Goal: Task Accomplishment & Management: Use online tool/utility

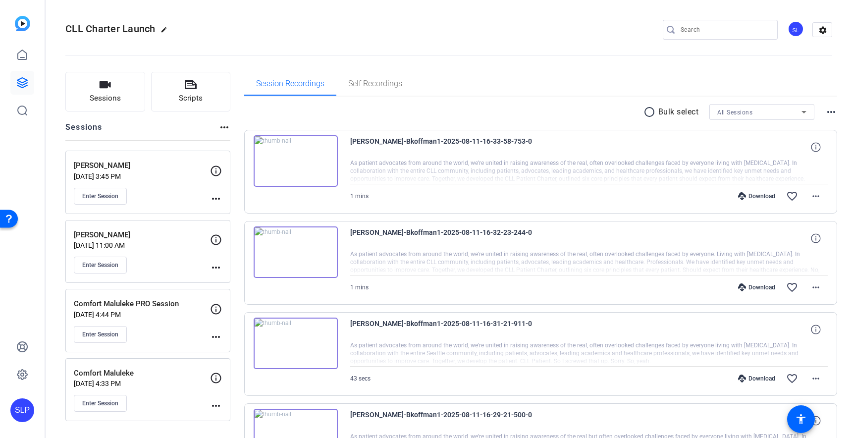
scroll to position [384, 0]
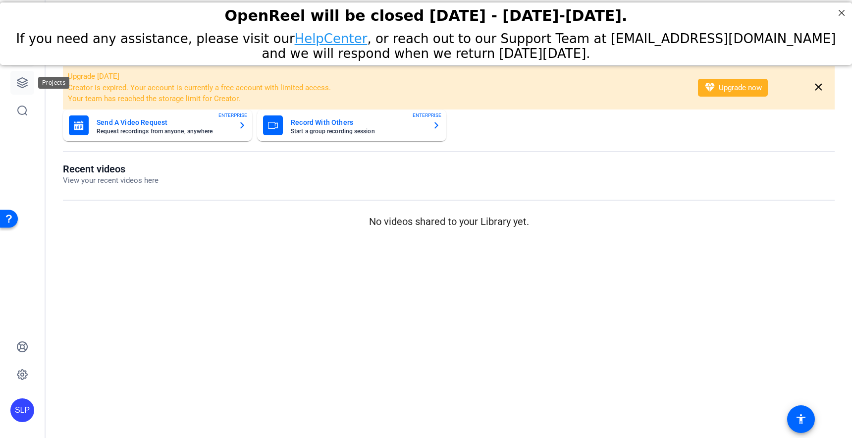
click at [20, 86] on icon at bounding box center [22, 83] width 10 height 10
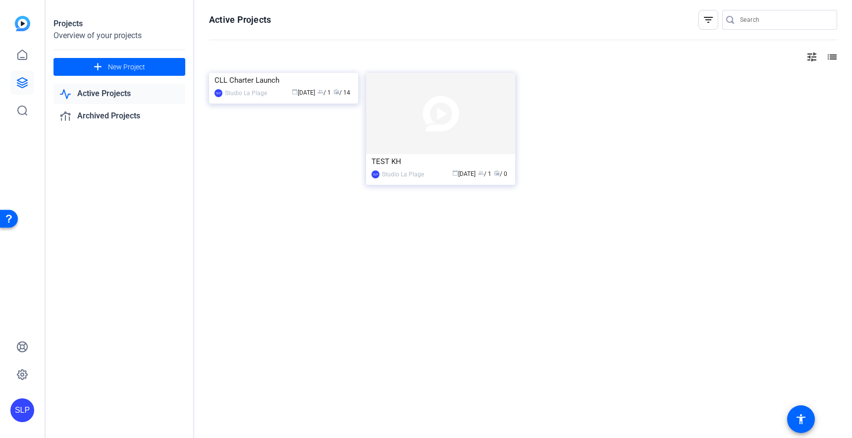
click at [87, 94] on link "Active Projects" at bounding box center [120, 94] width 132 height 20
click at [87, 92] on link "Active Projects" at bounding box center [120, 94] width 132 height 20
click at [90, 97] on link "Active Projects" at bounding box center [120, 94] width 132 height 20
click at [86, 97] on link "Active Projects" at bounding box center [120, 94] width 132 height 20
click at [26, 48] on link at bounding box center [22, 55] width 24 height 24
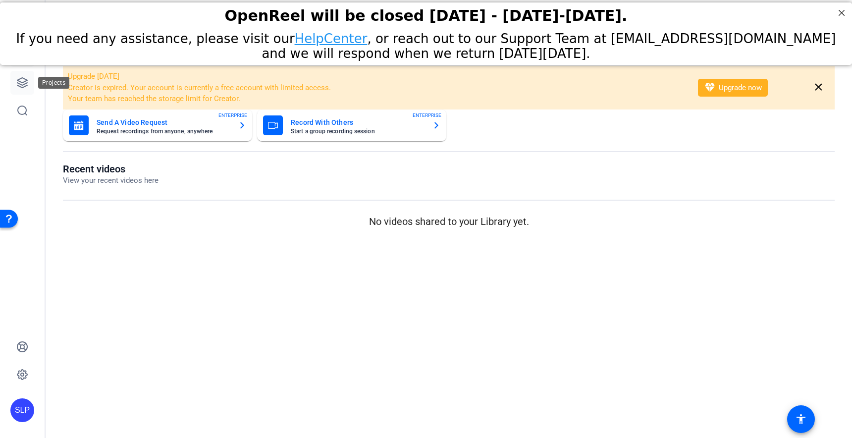
click at [24, 76] on link at bounding box center [22, 83] width 24 height 24
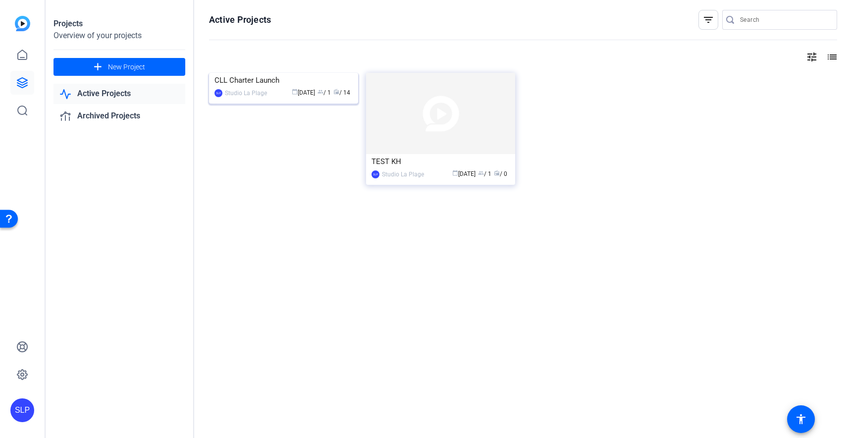
click at [274, 73] on img at bounding box center [283, 73] width 149 height 0
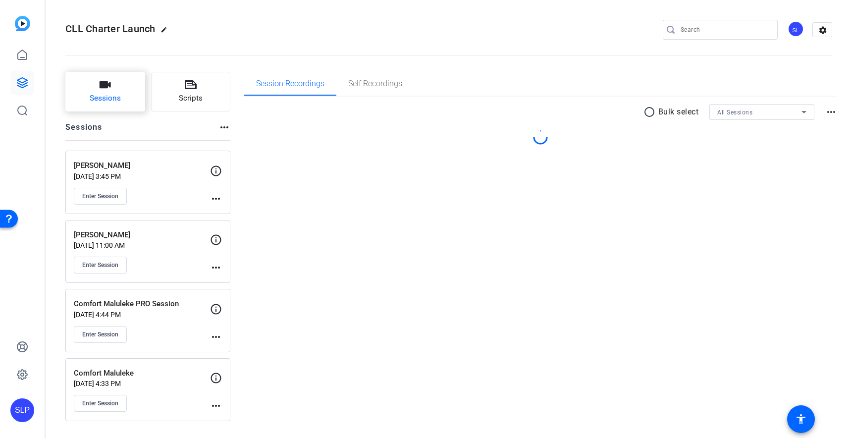
click at [114, 94] on span "Sessions" at bounding box center [105, 98] width 31 height 11
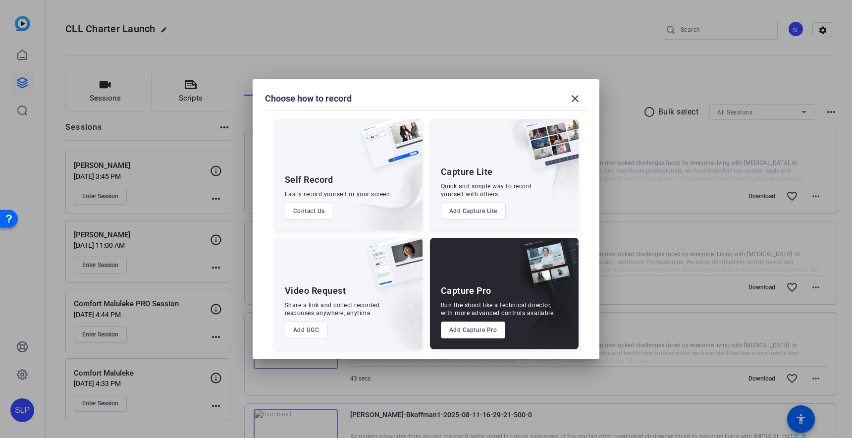
click at [477, 287] on div "Capture Pro" at bounding box center [466, 291] width 51 height 12
click at [461, 330] on button "Add Capture Pro" at bounding box center [473, 330] width 65 height 17
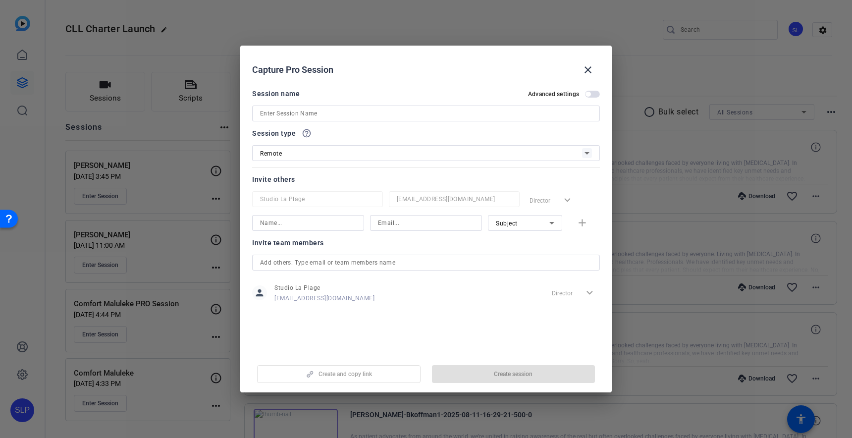
click at [297, 114] on input at bounding box center [426, 114] width 332 height 12
drag, startPoint x: 590, startPoint y: 71, endPoint x: 542, endPoint y: 66, distance: 48.9
click at [590, 71] on mat-icon "close" at bounding box center [588, 70] width 12 height 12
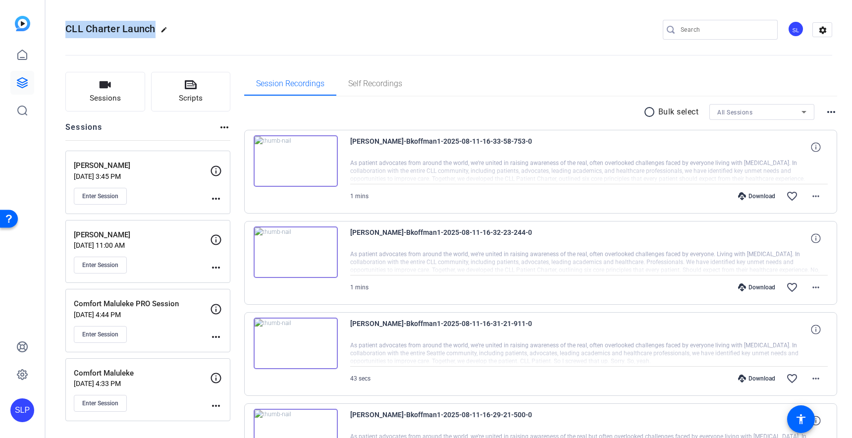
click at [311, 21] on div "CLL Charter Launch edit SL settings" at bounding box center [448, 30] width 767 height 75
click at [803, 419] on mat-icon "accessibility" at bounding box center [801, 419] width 12 height 12
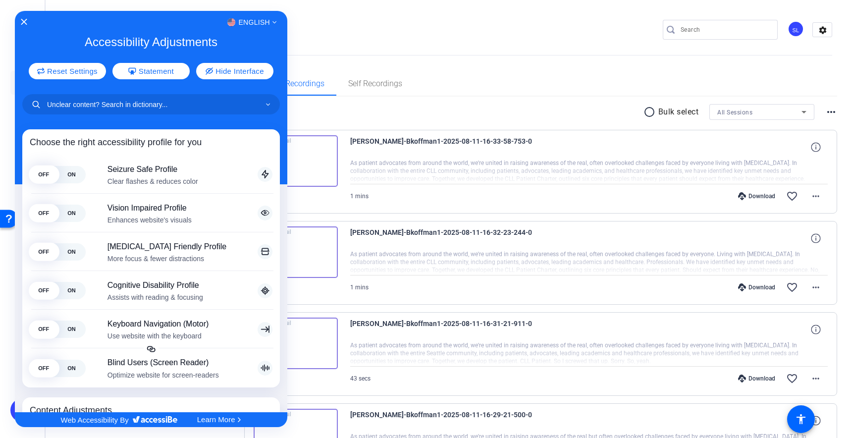
click at [343, 30] on div at bounding box center [426, 219] width 852 height 438
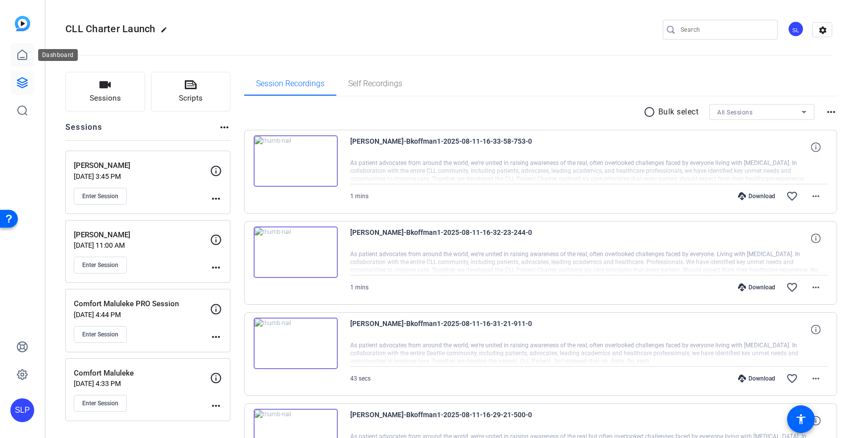
click at [23, 57] on icon at bounding box center [22, 54] width 9 height 9
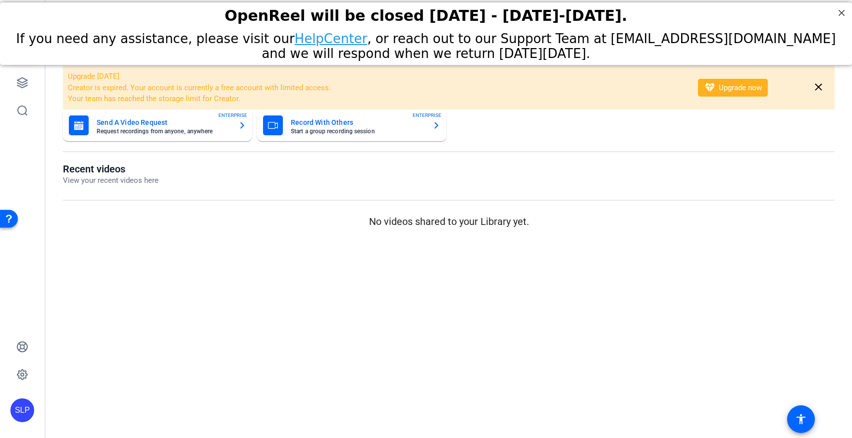
drag, startPoint x: 563, startPoint y: 15, endPoint x: 613, endPoint y: 20, distance: 49.8
click at [605, 15] on div "OpenReel will be closed [DATE] - [DATE]-[DATE]." at bounding box center [426, 15] width 828 height 17
click at [726, 88] on button "diamond Upgrade now" at bounding box center [733, 88] width 70 height 18
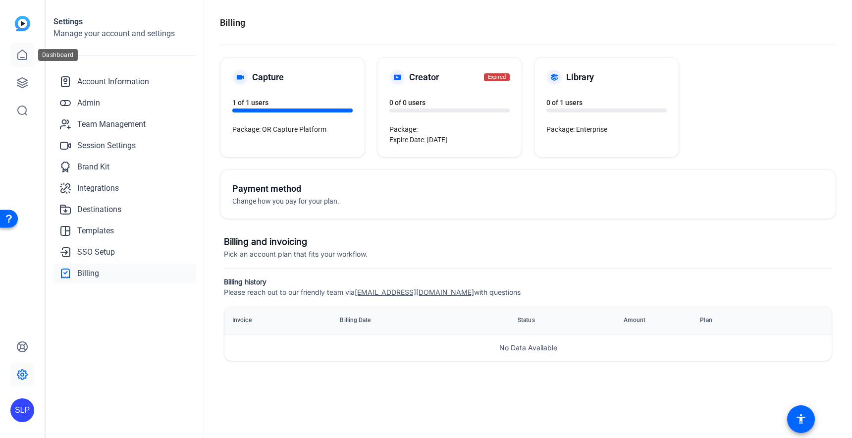
click at [21, 55] on icon at bounding box center [22, 55] width 12 height 12
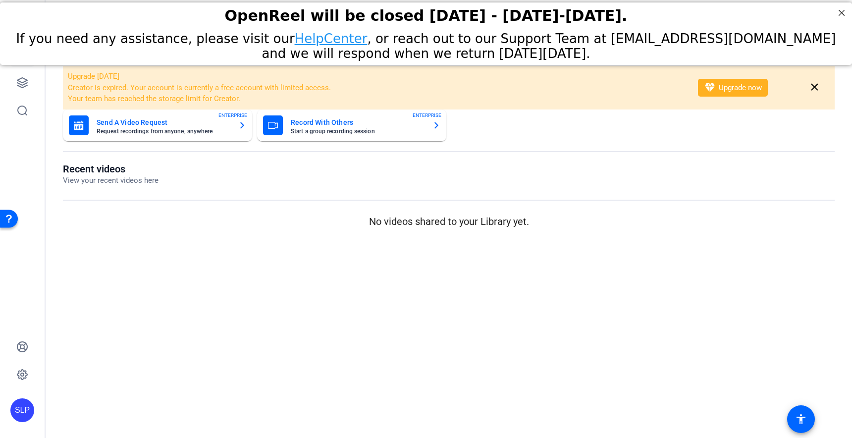
click at [285, 272] on mat-sidenav-content "Dashboard Upgrade [DATE] Creator is expired. Your account is currently a free a…" at bounding box center [449, 219] width 807 height 438
drag, startPoint x: 351, startPoint y: 227, endPoint x: 444, endPoint y: 96, distance: 160.6
click at [361, 219] on p "No videos shared to your Library yet." at bounding box center [449, 221] width 772 height 15
click at [343, 189] on div "Recent videos View your recent videos here No videos shared to your Library yet." at bounding box center [449, 196] width 772 height 66
click at [580, 154] on openreel-dashboard-quick-actions "Send A Video Request Request recordings from anyone, anywhere ENTERPRISE Record…" at bounding box center [449, 137] width 772 height 54
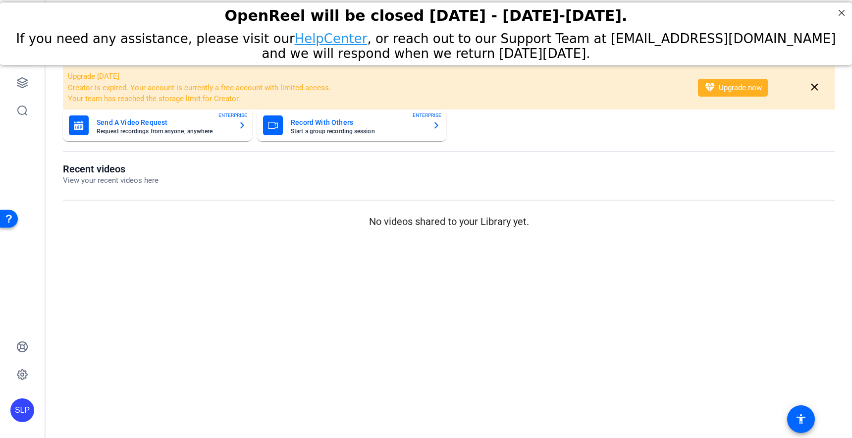
click at [233, 17] on div "OpenReel will be closed [DATE] - [DATE]-[DATE]." at bounding box center [426, 15] width 828 height 17
click at [229, 12] on div "OpenReel will be closed [DATE] - [DATE]-[DATE]." at bounding box center [426, 15] width 828 height 17
click at [610, 89] on li "Creator is expired. Your account is currently a free account with limited acces…" at bounding box center [376, 87] width 617 height 11
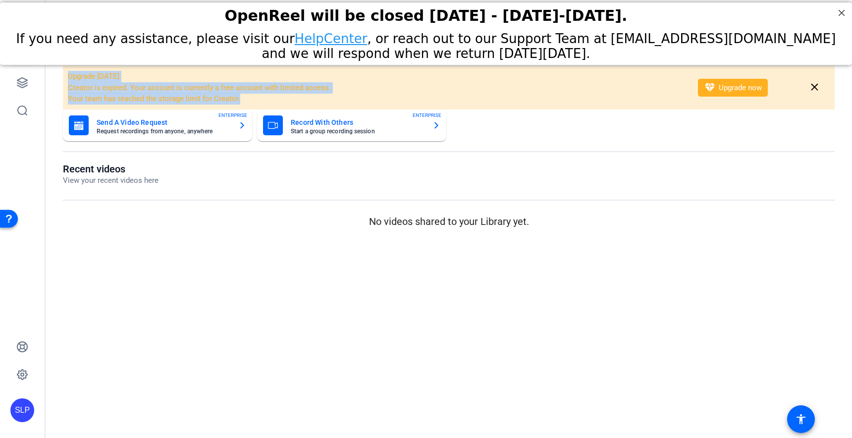
drag, startPoint x: 69, startPoint y: 77, endPoint x: 257, endPoint y: 103, distance: 190.1
click at [259, 104] on div "Upgrade [DATE] Creator is expired. Your account is currently a free account wit…" at bounding box center [376, 88] width 617 height 34
copy div "Upgrade [DATE] Creator is expired. Your account is currently a free account wit…"
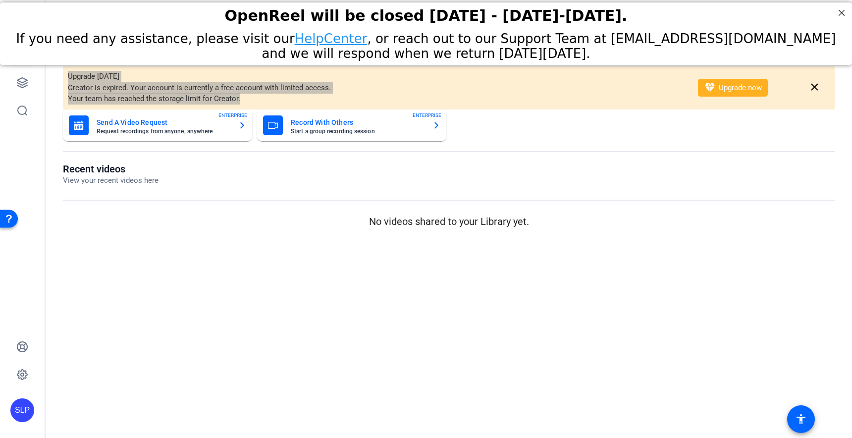
click at [295, 43] on link "HelpCenter" at bounding box center [331, 38] width 73 height 15
click at [295, 41] on link "HelpCenter" at bounding box center [331, 38] width 73 height 15
drag, startPoint x: 233, startPoint y: 15, endPoint x: 307, endPoint y: 16, distance: 73.8
click at [305, 15] on div "OpenReel will be closed [DATE] - [DATE]-[DATE]." at bounding box center [426, 15] width 828 height 17
click at [320, 18] on div "OpenReel will be closed [DATE] - [DATE]-[DATE]." at bounding box center [426, 15] width 828 height 17
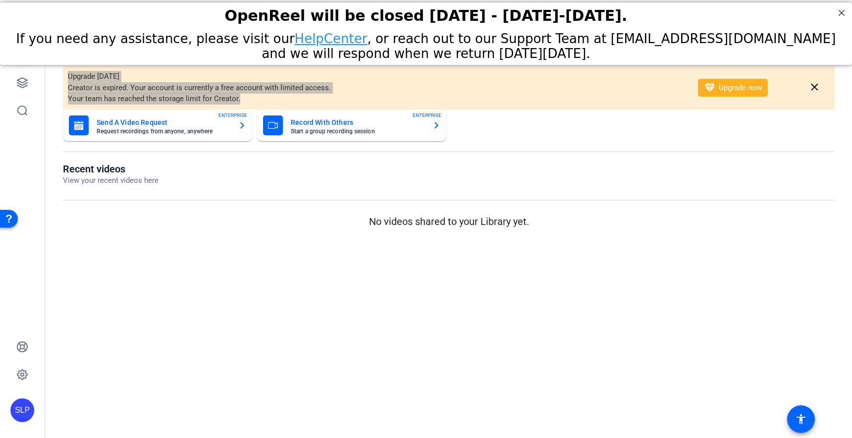
click at [297, 39] on link "HelpCenter" at bounding box center [331, 38] width 73 height 15
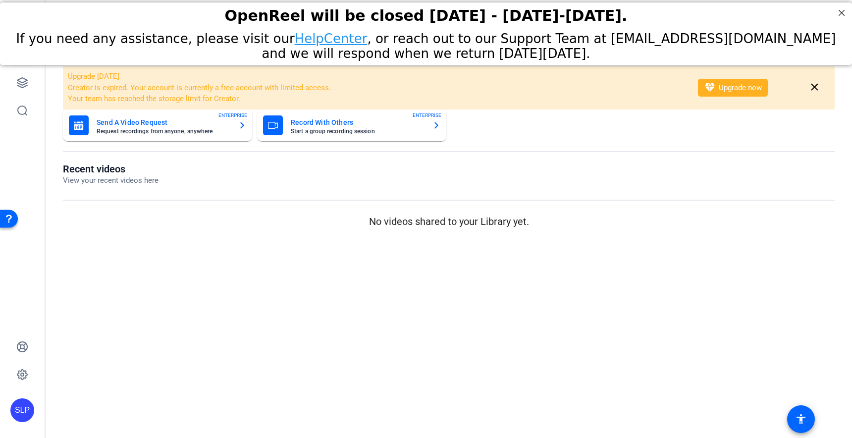
click at [17, 409] on div "SLP" at bounding box center [22, 410] width 24 height 24
click at [75, 390] on div "Studio La Plage" at bounding box center [79, 389] width 69 height 10
click at [4, 211] on div "Open Resource Center" at bounding box center [9, 219] width 18 height 18
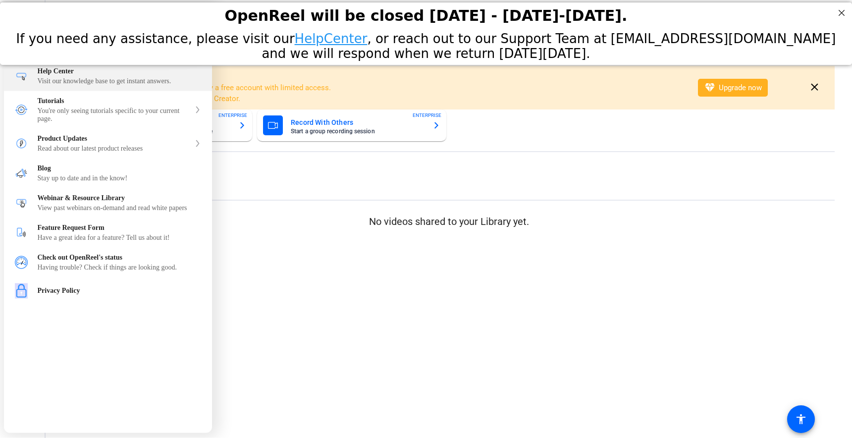
click at [55, 80] on div "Visit our knowledge base to get instant answers." at bounding box center [120, 81] width 164 height 8
click at [346, 238] on div at bounding box center [426, 219] width 852 height 438
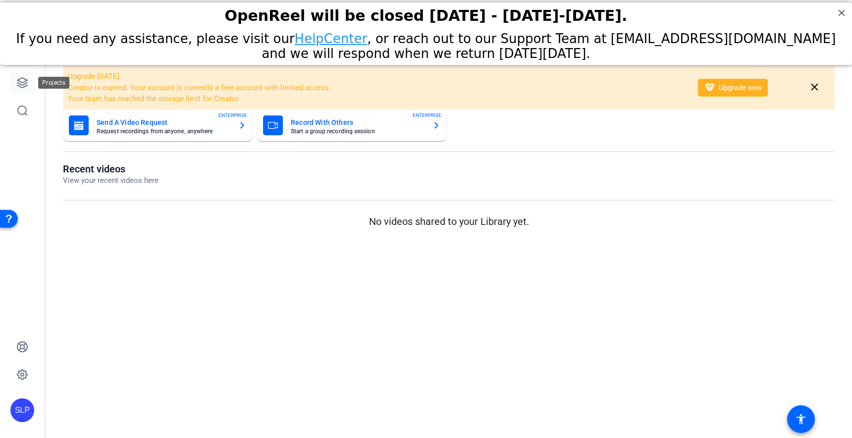
click at [26, 85] on icon at bounding box center [22, 83] width 10 height 10
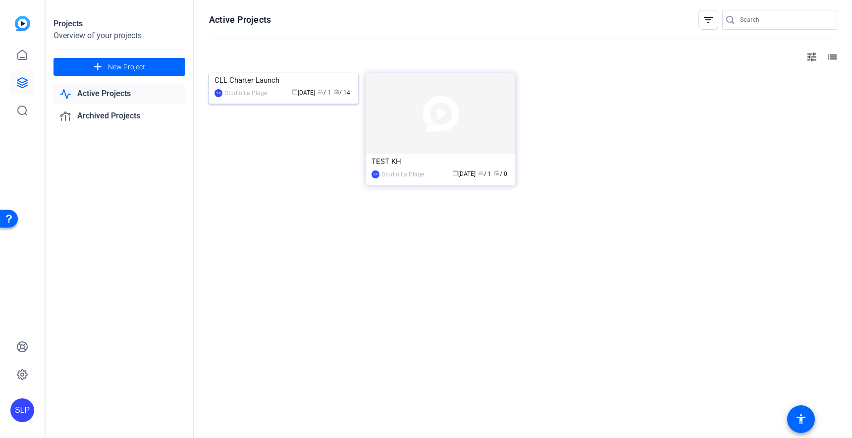
click at [267, 73] on img at bounding box center [283, 73] width 149 height 0
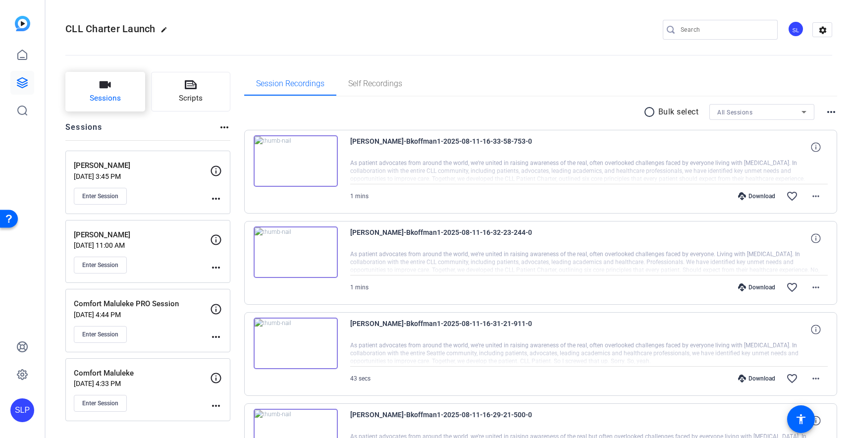
click at [104, 84] on icon "button" at bounding box center [105, 84] width 11 height 7
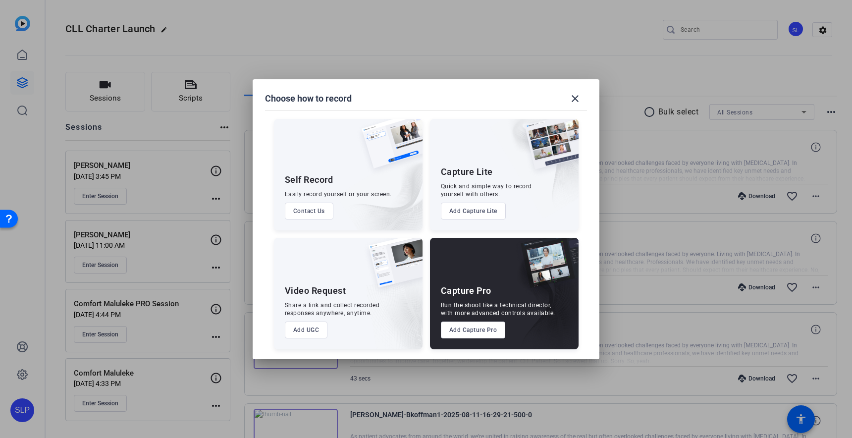
click at [155, 147] on div at bounding box center [426, 219] width 852 height 438
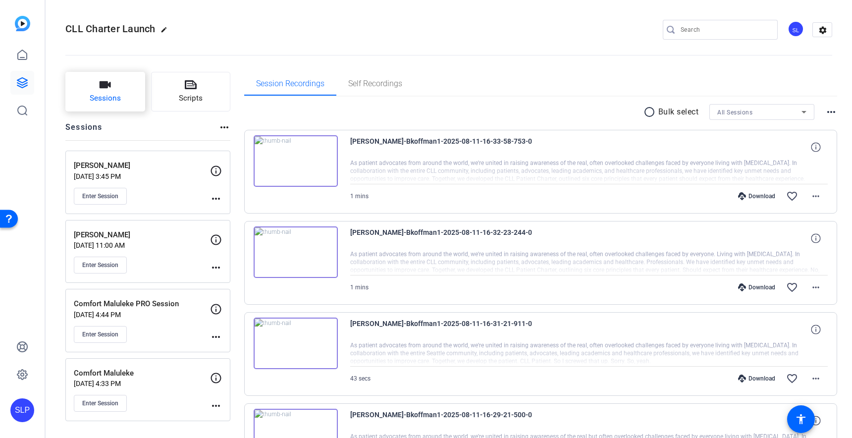
click at [97, 83] on button "Sessions" at bounding box center [105, 92] width 80 height 40
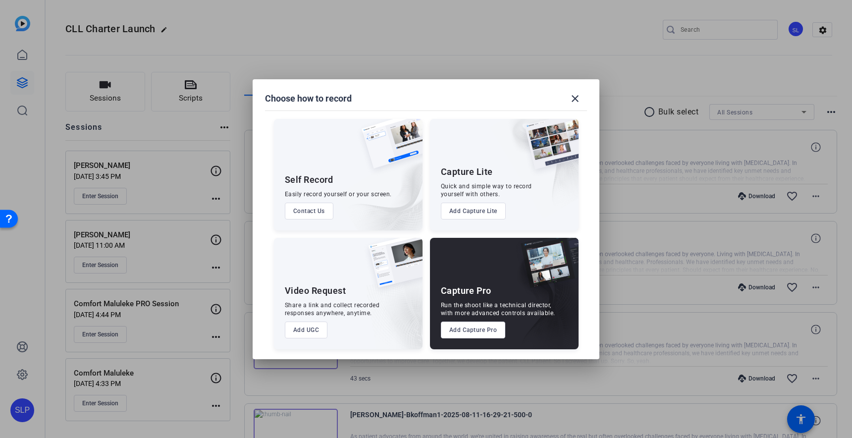
click at [483, 283] on div "Capture Pro Run the shoot like a technical director, with more advanced control…" at bounding box center [504, 293] width 149 height 111
click at [460, 327] on button "Add Capture Pro" at bounding box center [473, 330] width 65 height 17
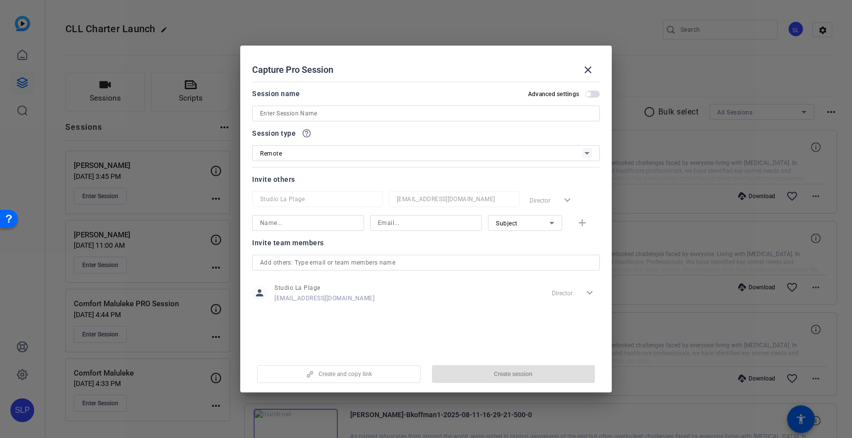
click at [301, 113] on input at bounding box center [426, 114] width 332 height 12
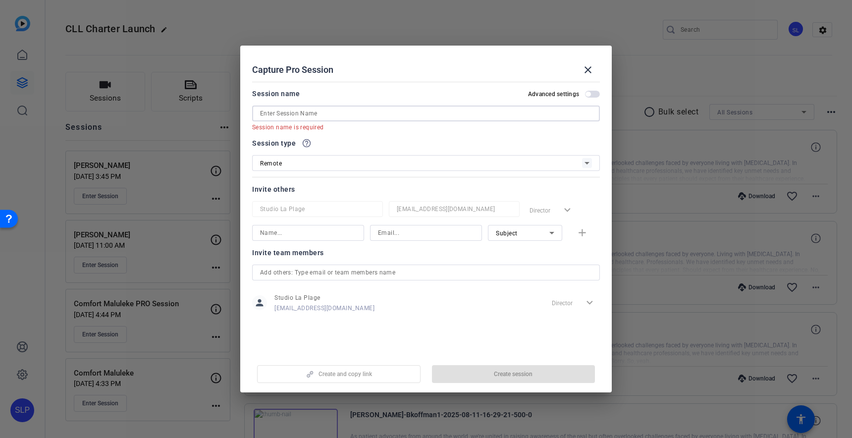
click at [279, 114] on input at bounding box center [426, 114] width 332 height 12
paste input "[PERSON_NAME]"
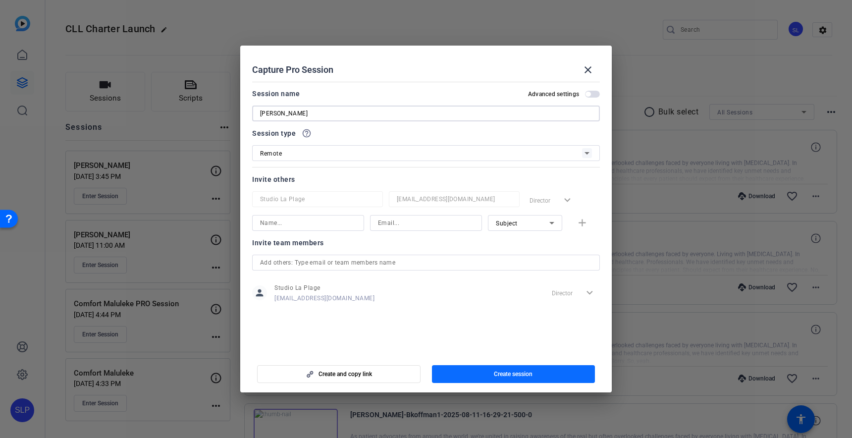
type input "[PERSON_NAME]"
click at [457, 372] on span "button" at bounding box center [514, 374] width 164 height 24
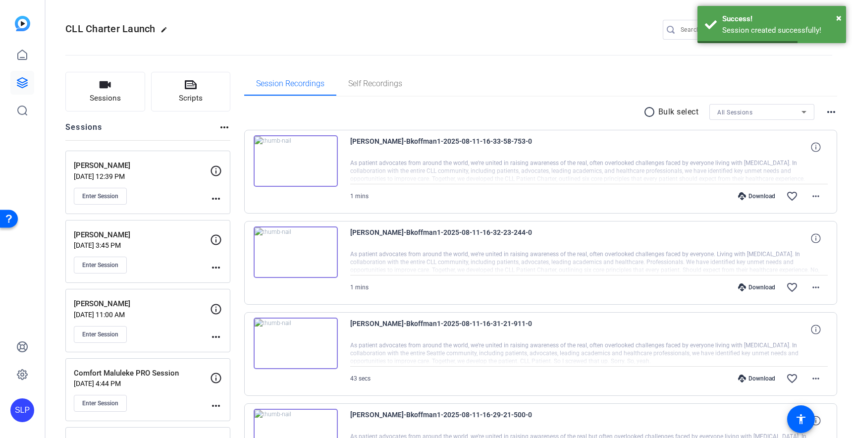
click at [213, 200] on mat-icon "more_horiz" at bounding box center [216, 199] width 12 height 12
click at [231, 212] on span "Edit Session" at bounding box center [240, 213] width 45 height 12
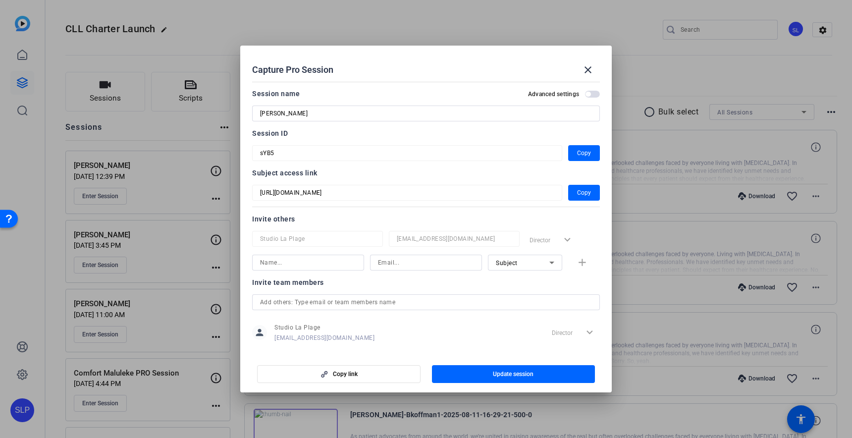
scroll to position [0, 0]
click at [586, 193] on span "Copy" at bounding box center [584, 192] width 14 height 12
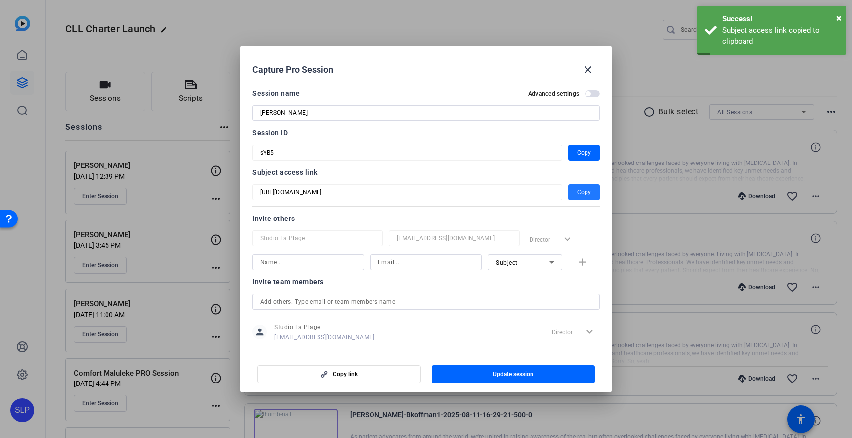
click at [465, 372] on span "button" at bounding box center [514, 374] width 164 height 24
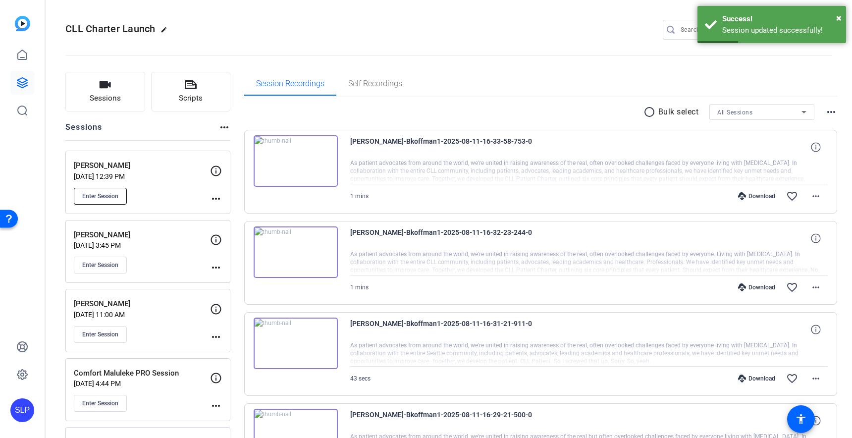
click at [99, 197] on span "Enter Session" at bounding box center [100, 196] width 36 height 8
